Goal: Check status: Check status

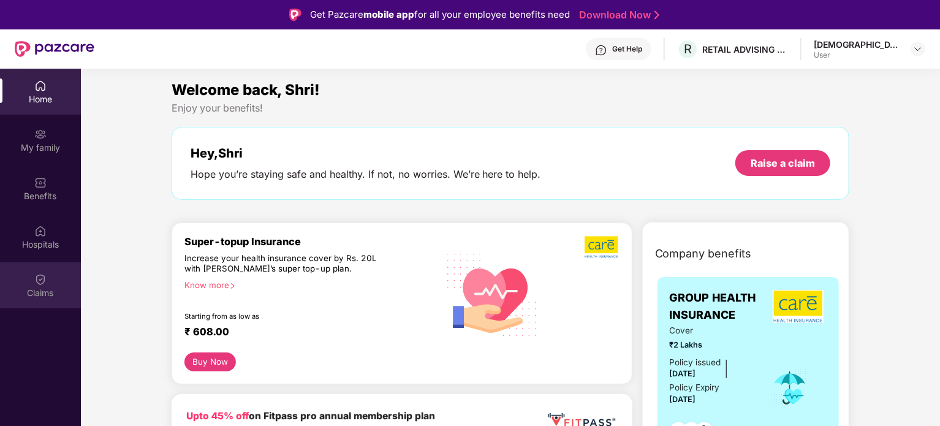
click at [40, 278] on img at bounding box center [40, 279] width 12 height 12
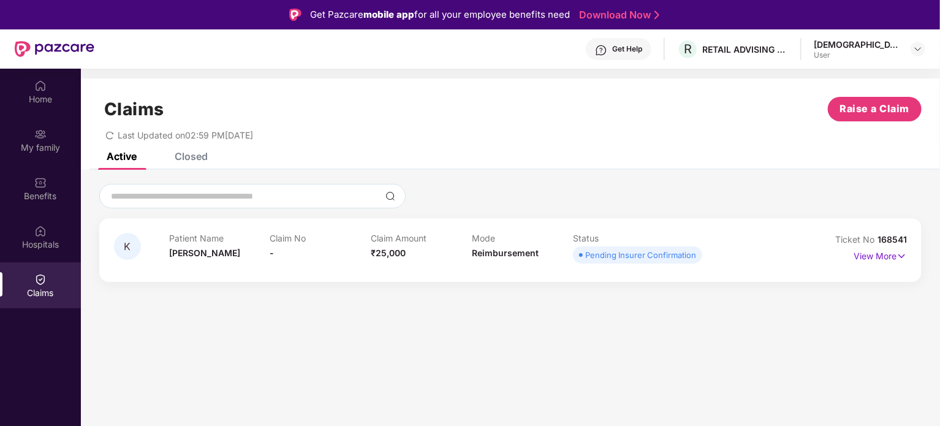
click at [659, 257] on div "Pending Insurer Confirmation" at bounding box center [640, 255] width 111 height 12
click at [903, 256] on img at bounding box center [901, 255] width 10 height 13
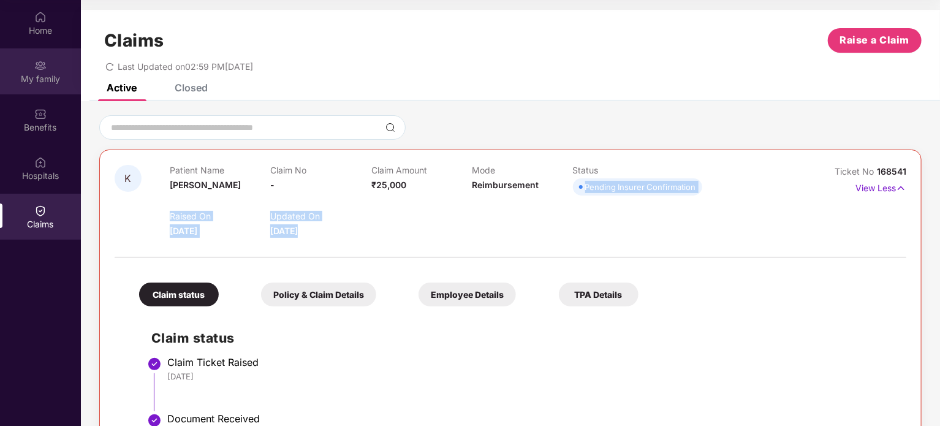
click at [42, 70] on img at bounding box center [40, 65] width 12 height 12
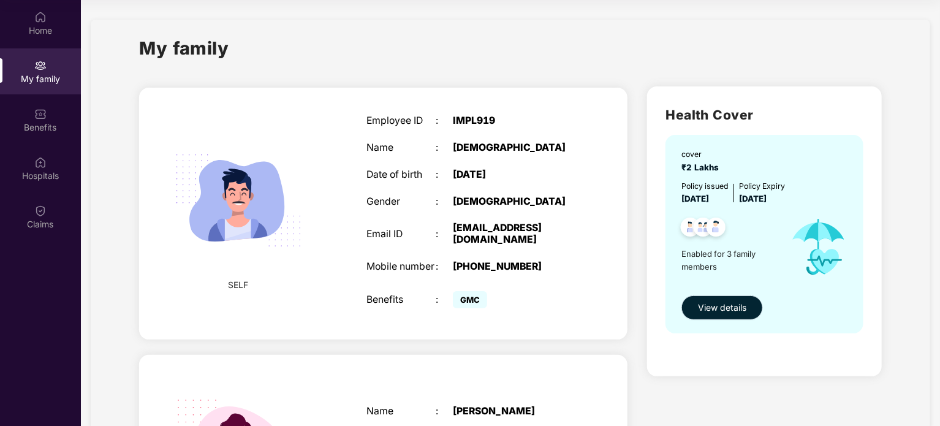
click at [736, 312] on span "View details" at bounding box center [722, 307] width 48 height 13
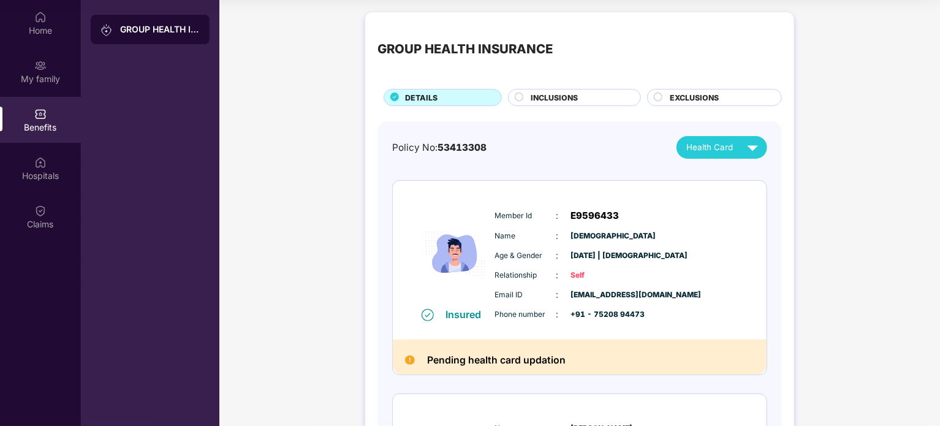
click at [602, 235] on span "[DEMOGRAPHIC_DATA]" at bounding box center [601, 236] width 61 height 12
click at [712, 154] on div "Health Card" at bounding box center [724, 147] width 77 height 21
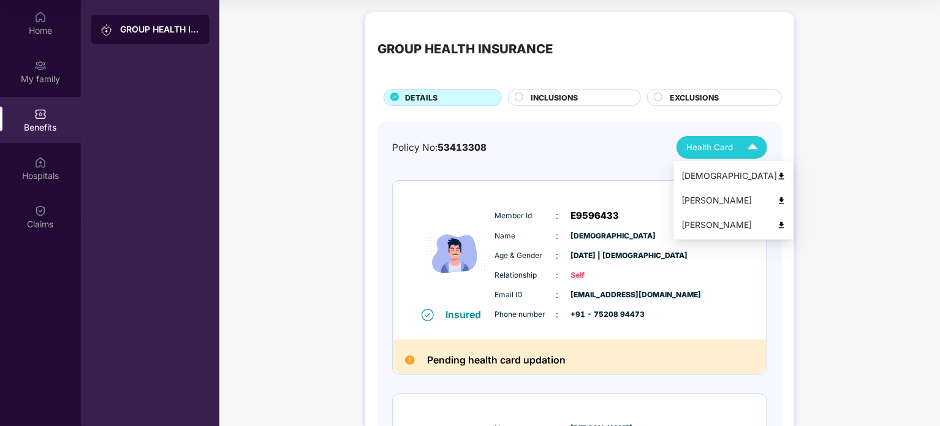
click at [709, 175] on div "[DEMOGRAPHIC_DATA]" at bounding box center [733, 175] width 105 height 13
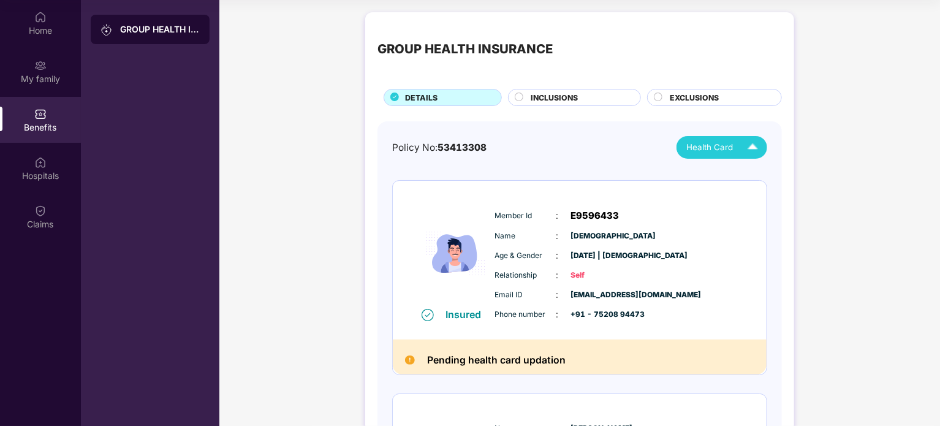
click at [632, 291] on span "[EMAIL_ADDRESS][DOMAIN_NAME]" at bounding box center [601, 295] width 61 height 12
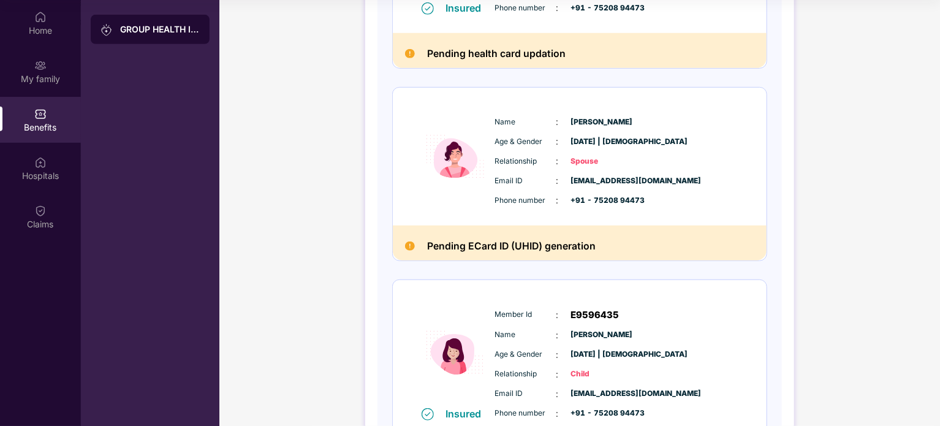
scroll to position [394, 0]
